Goal: Navigation & Orientation: Find specific page/section

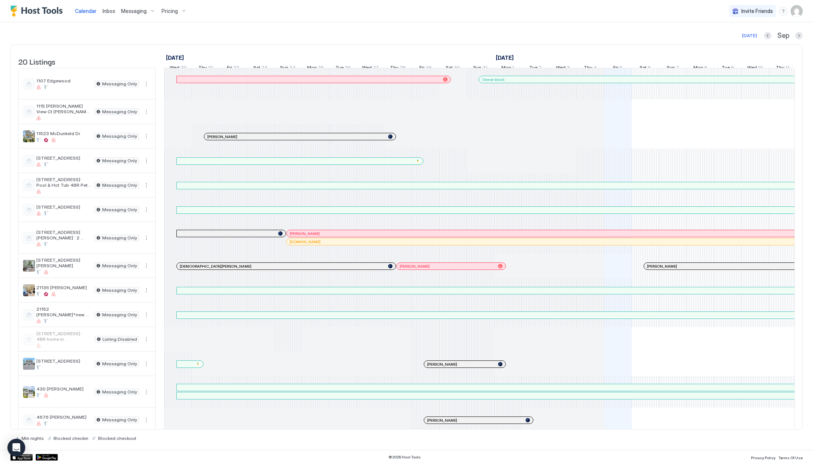
scroll to position [0, 413]
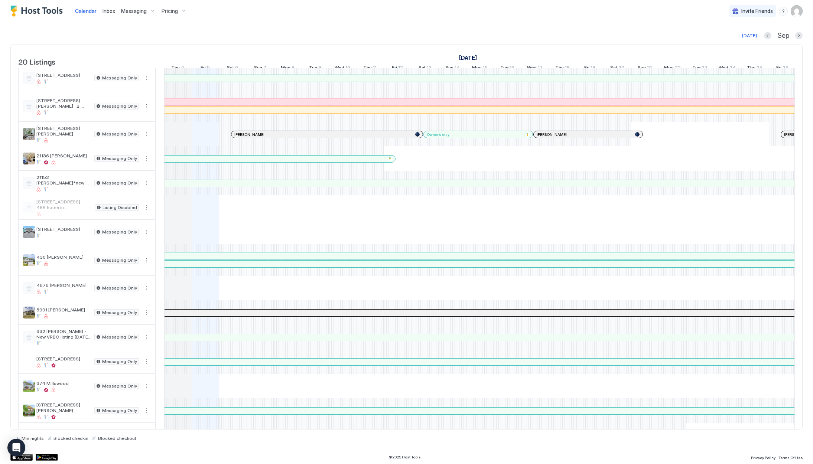
click at [112, 14] on link "Inbox" at bounding box center [108, 11] width 13 height 8
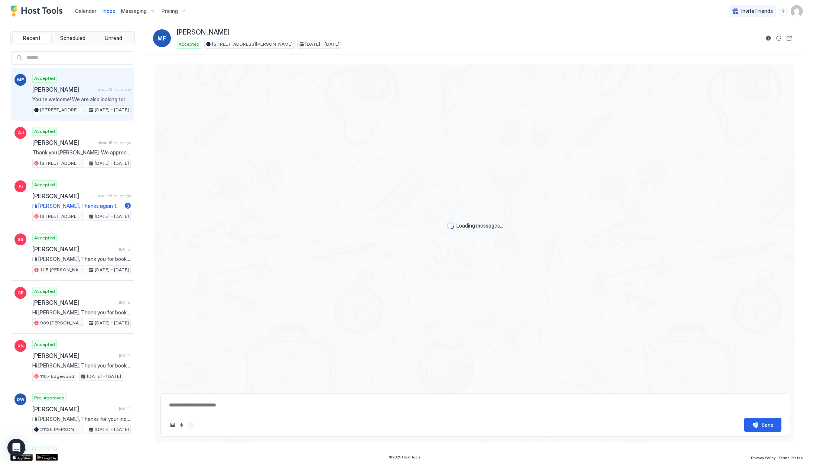
scroll to position [333, 0]
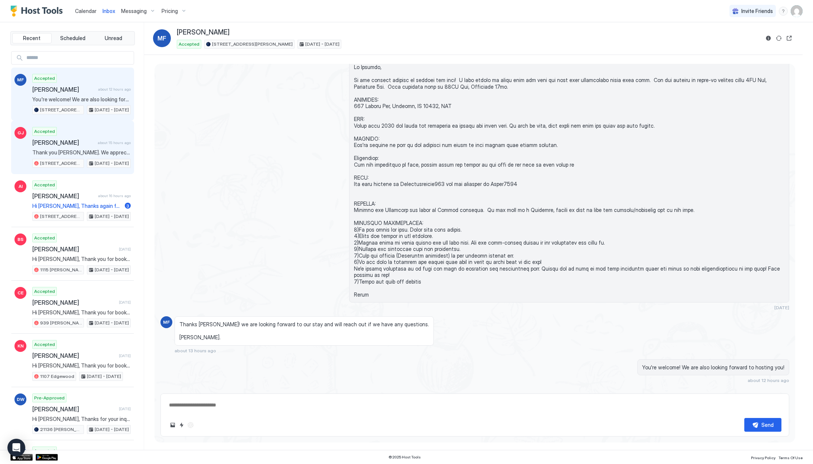
click at [94, 136] on div "Accepted [PERSON_NAME] about 15 hours ago Thank you [PERSON_NAME]. We appreciat…" at bounding box center [81, 147] width 98 height 41
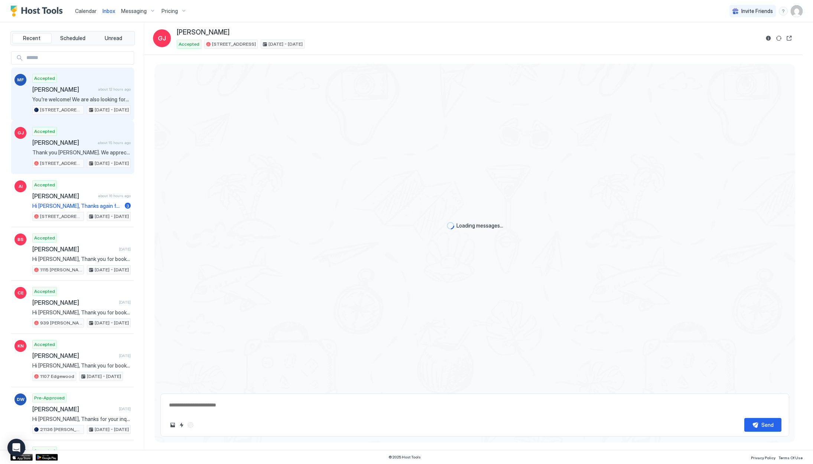
click at [82, 92] on span "[PERSON_NAME]" at bounding box center [63, 89] width 63 height 7
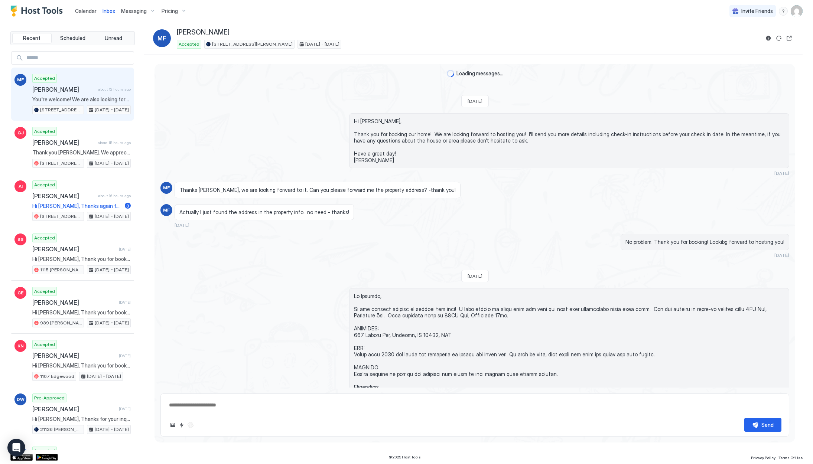
scroll to position [333, 0]
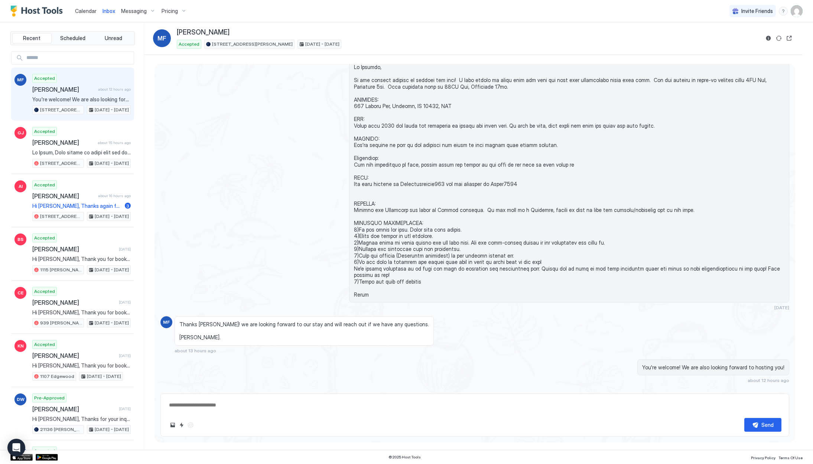
click at [92, 13] on span "Calendar" at bounding box center [86, 11] width 22 height 6
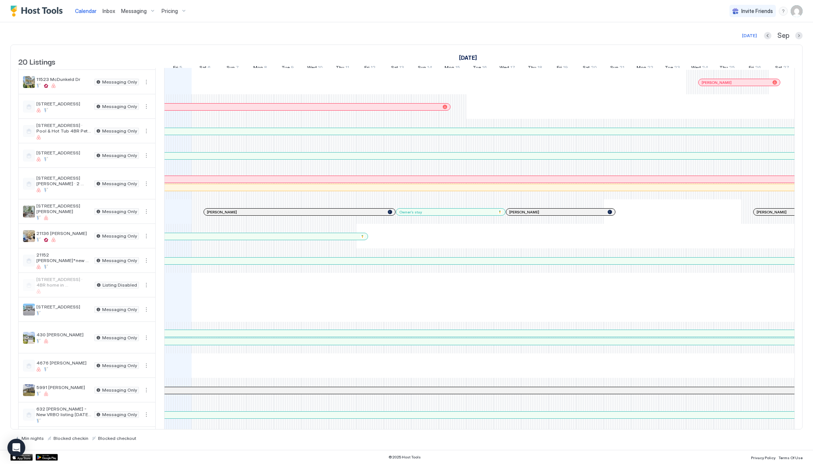
scroll to position [114, 0]
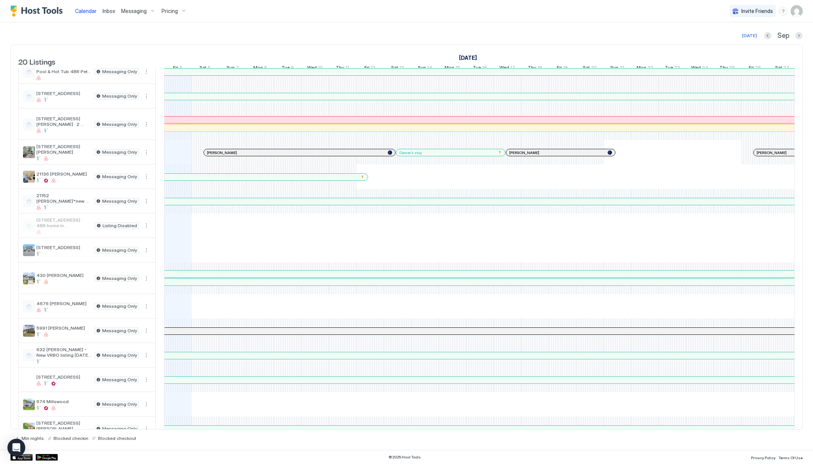
click at [182, 359] on div at bounding box center [182, 356] width 6 height 6
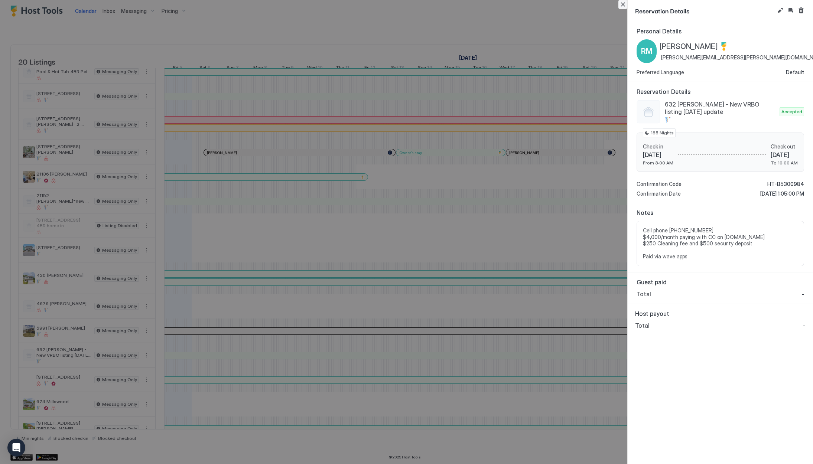
click at [625, 5] on button "Close" at bounding box center [622, 4] width 9 height 9
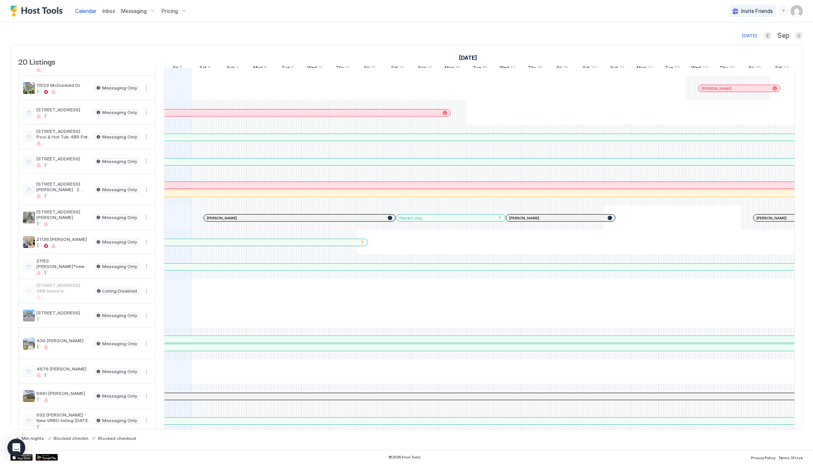
scroll to position [0, 0]
